Goal: Task Accomplishment & Management: Manage account settings

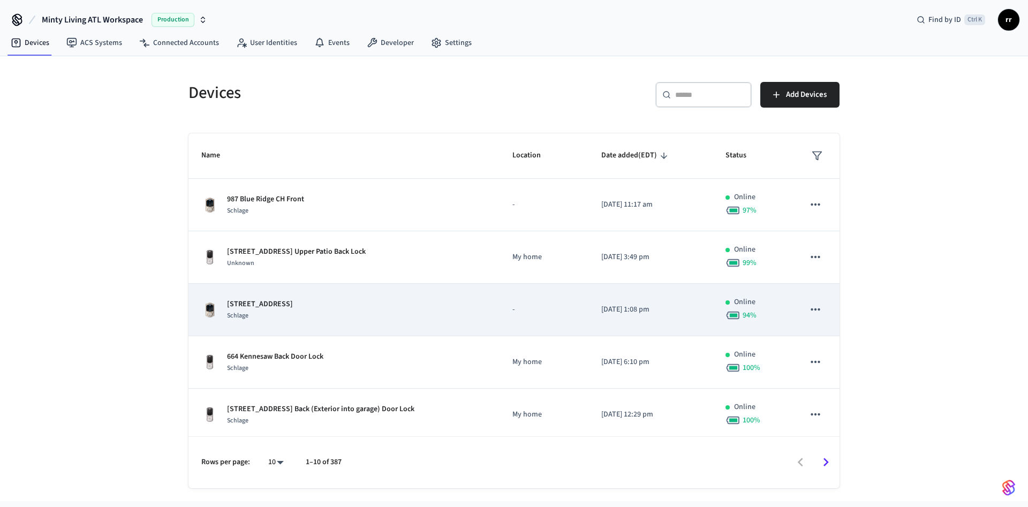
scroll to position [263, 0]
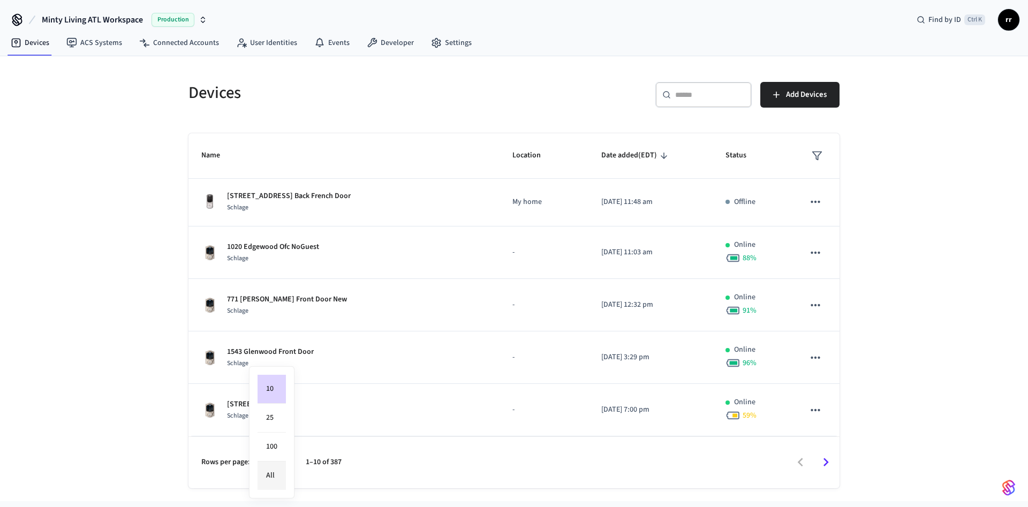
drag, startPoint x: 278, startPoint y: 462, endPoint x: 274, endPoint y: 465, distance: 5.7
click at [274, 465] on body "Minty Living ATL Workspace Production Find by ID Ctrl K rr Devices ACS Systems …" at bounding box center [514, 250] width 1028 height 501
click at [279, 451] on li "100" at bounding box center [272, 447] width 28 height 29
type input "***"
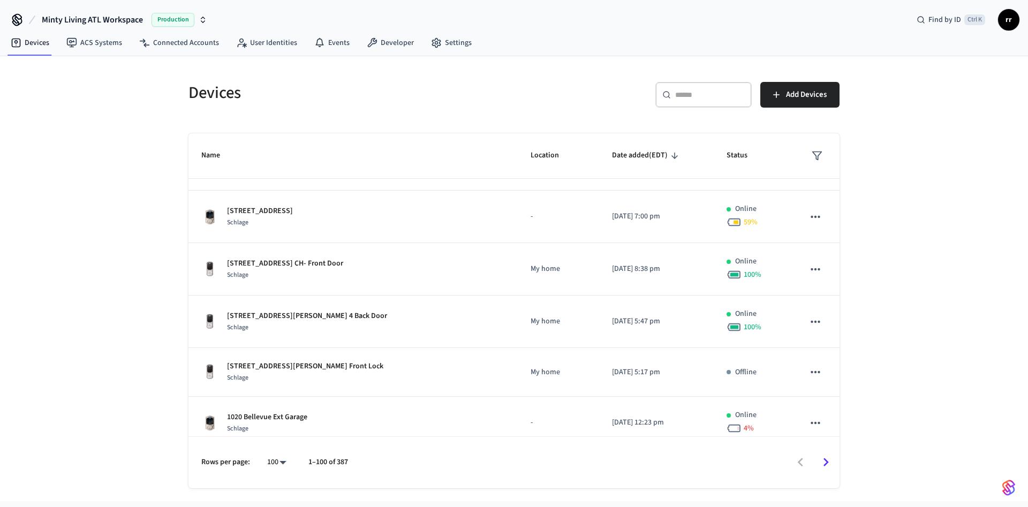
scroll to position [562, 0]
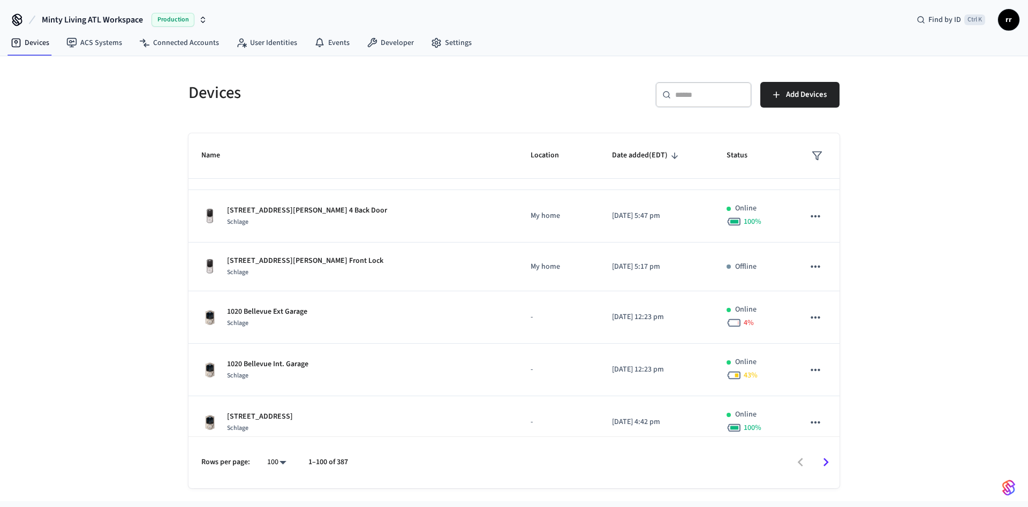
drag, startPoint x: 273, startPoint y: 310, endPoint x: 714, endPoint y: 8, distance: 534.2
click at [714, 8] on div "Minty Living ATL Workspace Production Find by ID Ctrl K rr" at bounding box center [514, 15] width 1028 height 31
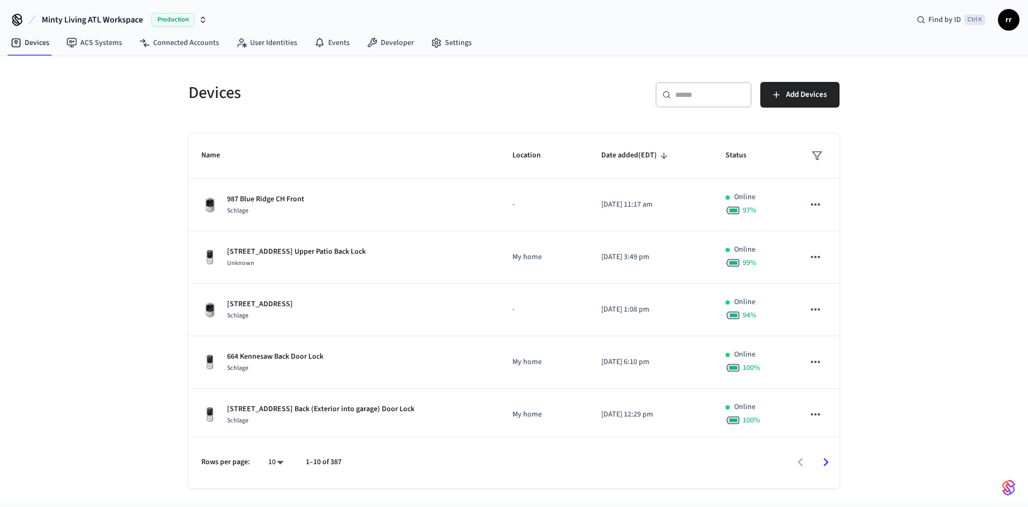
click at [670, 97] on icon at bounding box center [666, 94] width 9 height 9
click at [687, 96] on input "text" at bounding box center [710, 94] width 70 height 11
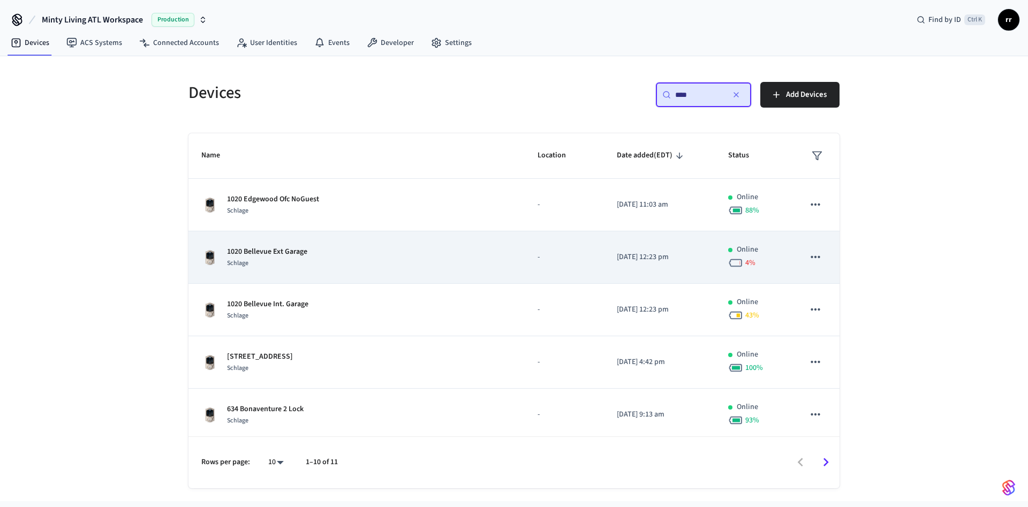
type input "****"
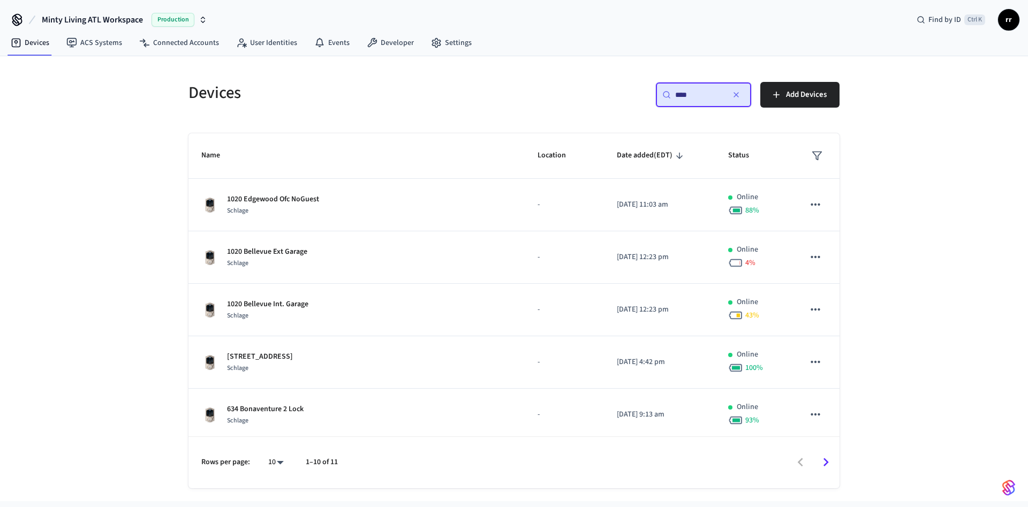
drag, startPoint x: 286, startPoint y: 250, endPoint x: 526, endPoint y: 96, distance: 284.9
click at [526, 96] on div "​ **** ​ Add Devices" at bounding box center [679, 99] width 319 height 34
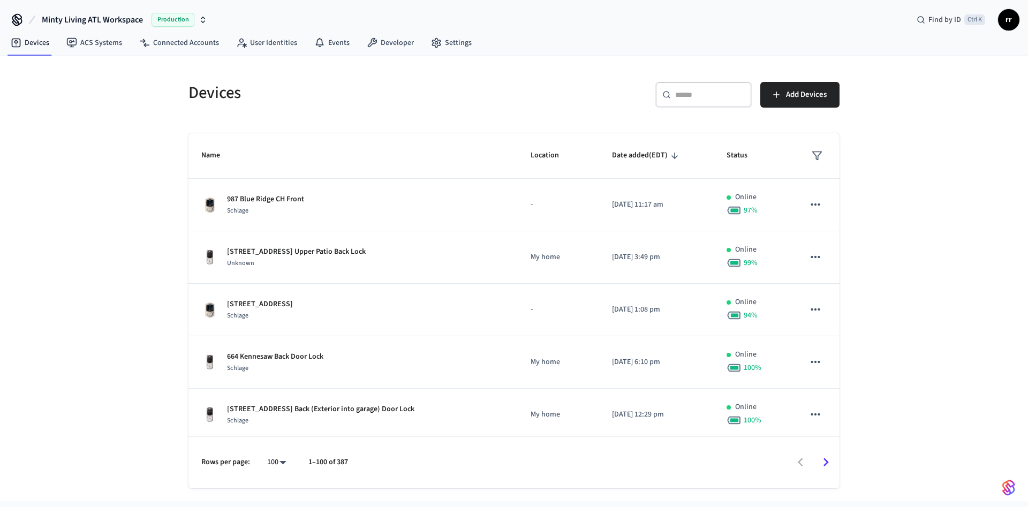
scroll to position [562, 0]
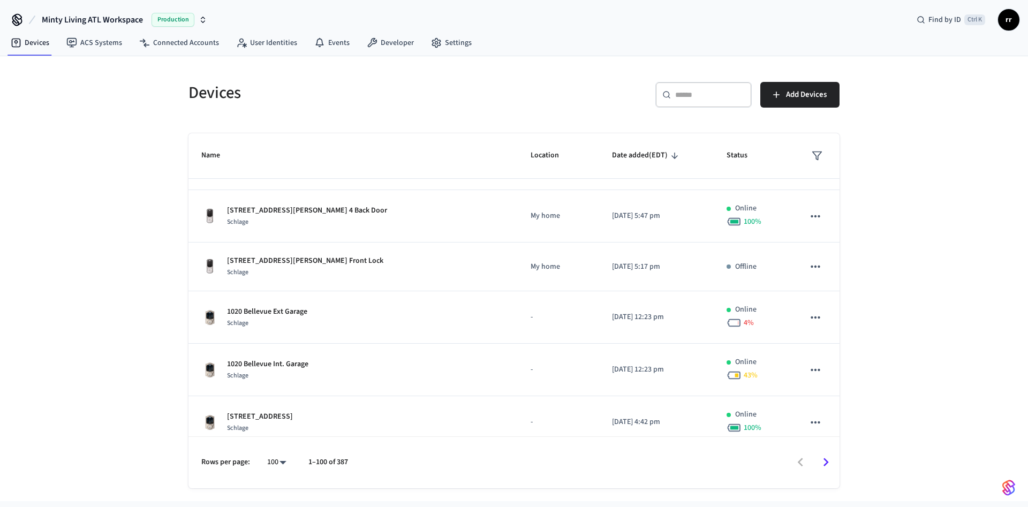
click at [274, 464] on body "Minty Living ATL Workspace Production Find by ID Ctrl K rr Devices ACS Systems …" at bounding box center [514, 250] width 1028 height 501
click at [275, 450] on li "100" at bounding box center [273, 447] width 28 height 29
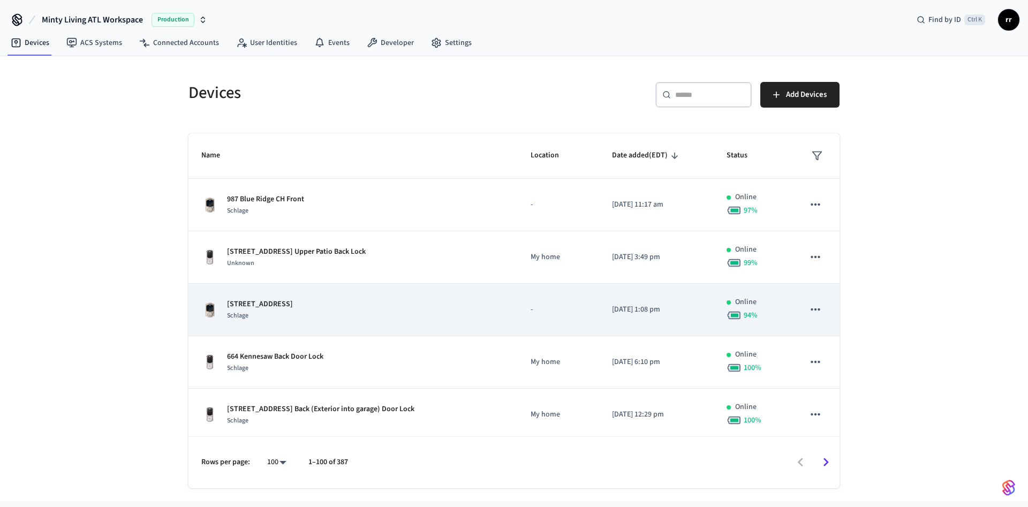
scroll to position [161, 0]
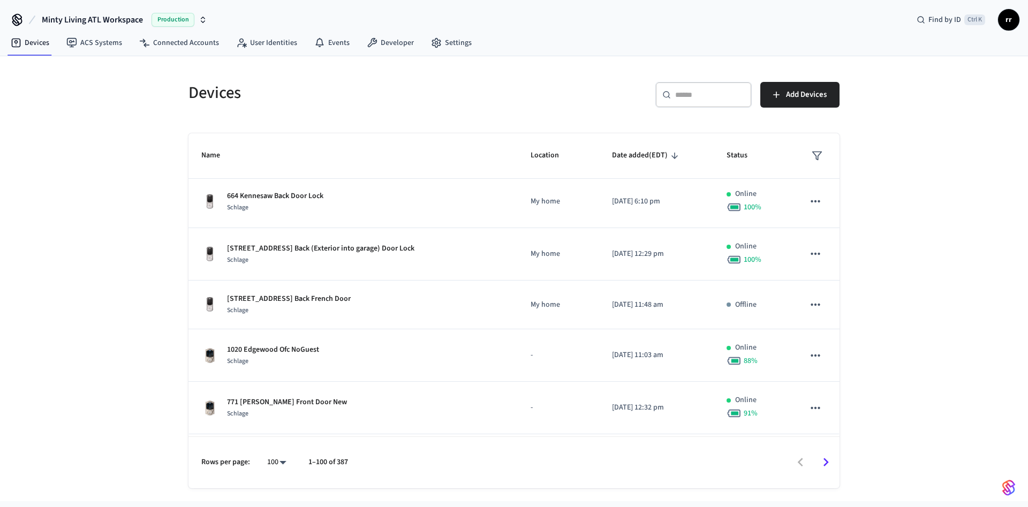
click at [697, 104] on div "​ ​" at bounding box center [703, 95] width 96 height 26
click at [929, 316] on div "Devices ​ ​ Add Devices Name Location Date added (EDT) Status 987 Blue Ridge CH…" at bounding box center [514, 278] width 1028 height 445
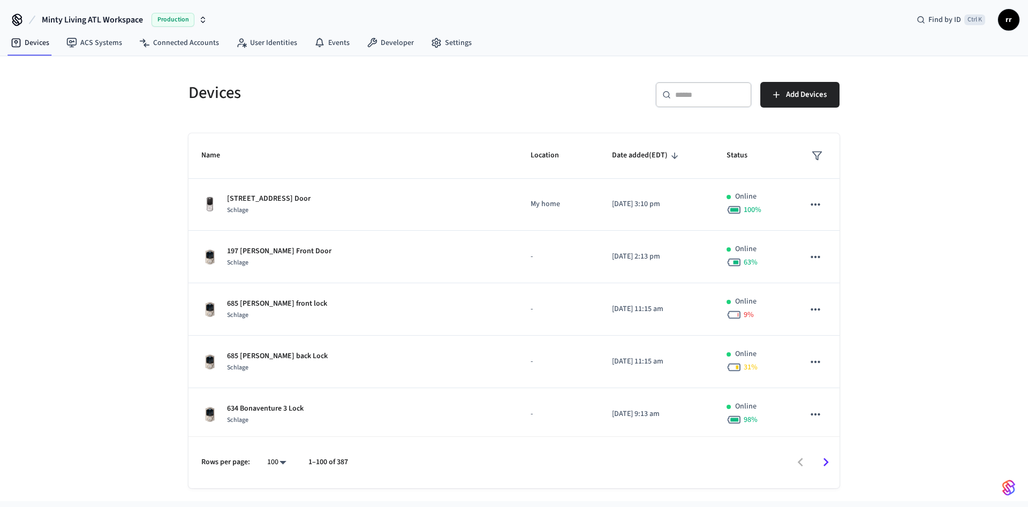
scroll to position [1928, 0]
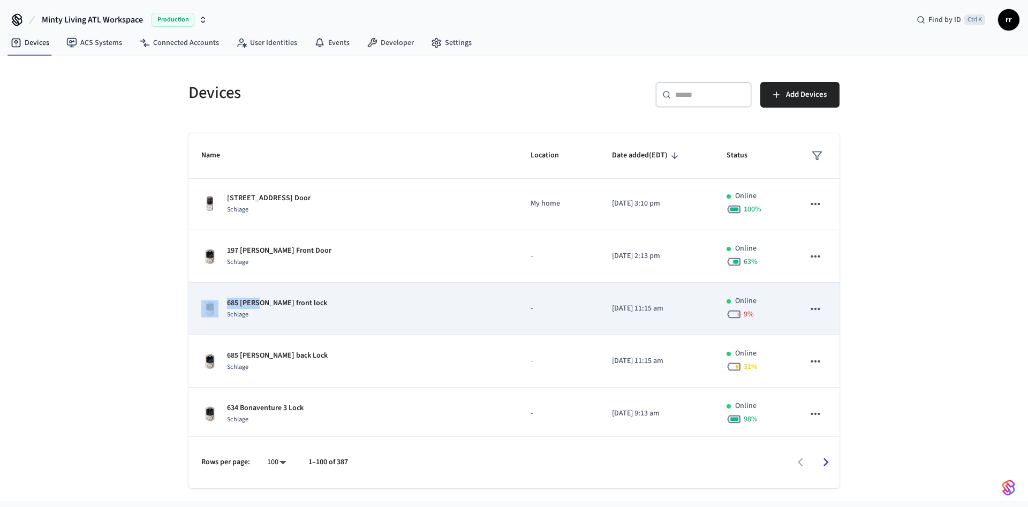
copy div "685 Wylie"
drag, startPoint x: 220, startPoint y: 303, endPoint x: 258, endPoint y: 303, distance: 38.0
click at [258, 303] on div "685 Wylie front lock Schlage" at bounding box center [353, 309] width 304 height 22
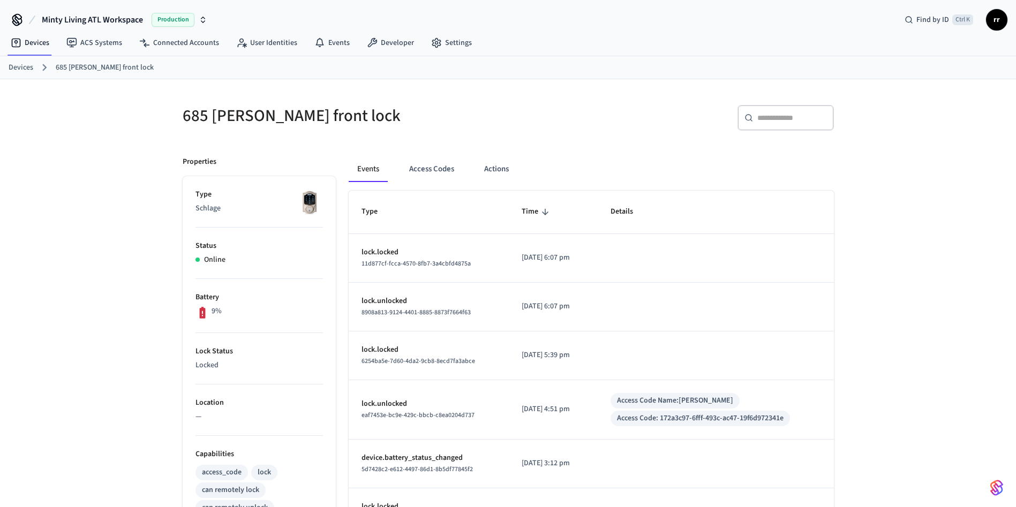
click at [17, 66] on link "Devices" at bounding box center [21, 67] width 25 height 11
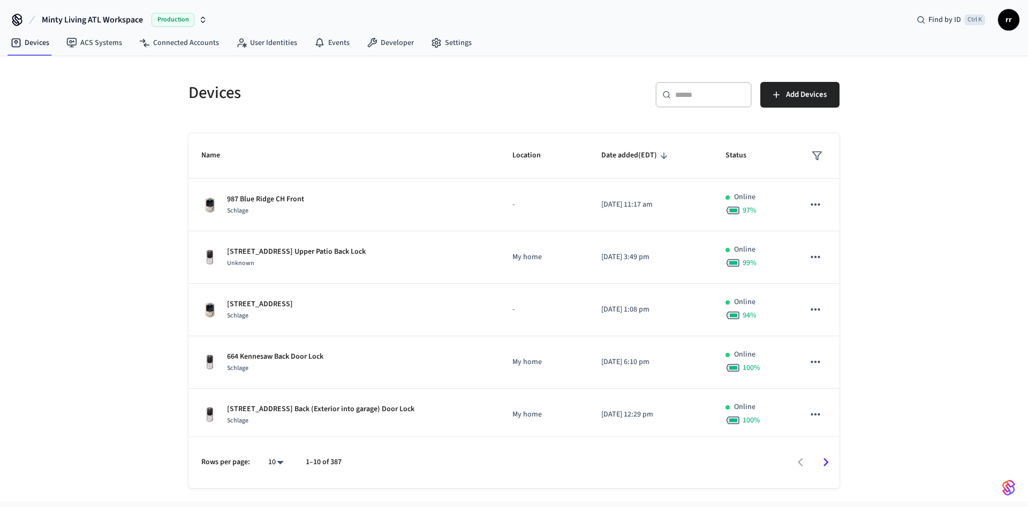
click at [275, 463] on body "Minty Living ATL Workspace Production Find by ID Ctrl K rr Devices ACS Systems …" at bounding box center [514, 250] width 1028 height 501
click at [275, 474] on li "All" at bounding box center [272, 476] width 28 height 28
type input "**"
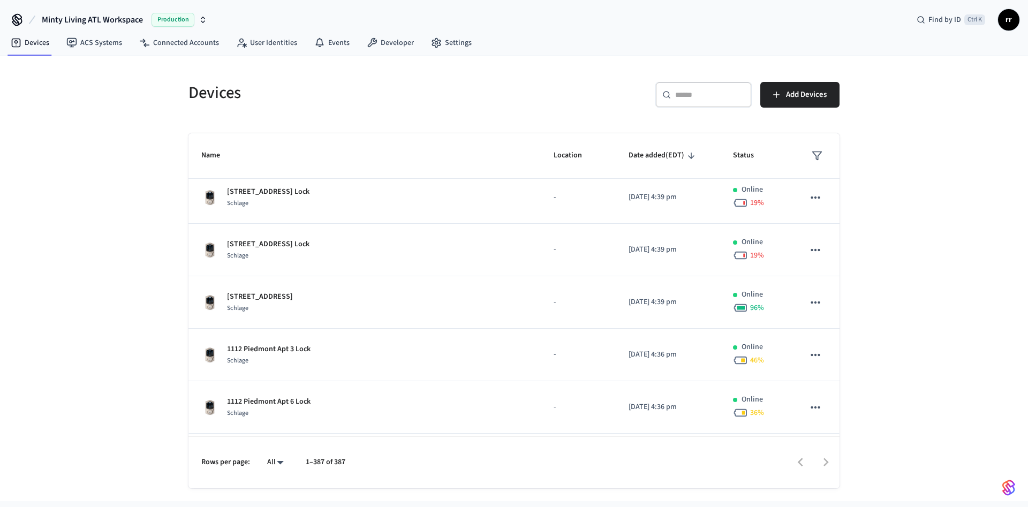
scroll to position [2570, 0]
